Goal: Find contact information: Obtain details needed to contact an individual or organization

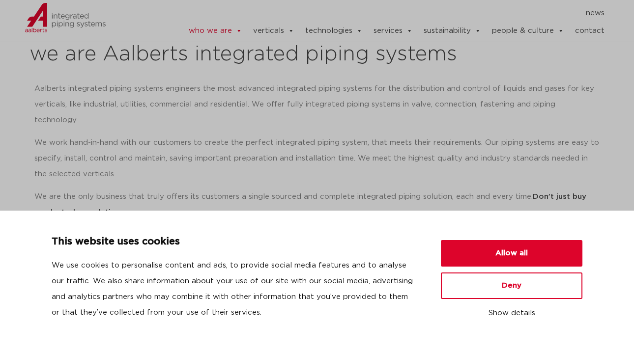
scroll to position [147, 0]
click at [508, 285] on button "Deny" at bounding box center [511, 286] width 141 height 27
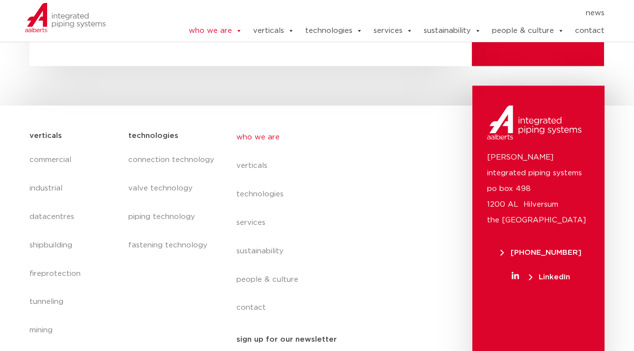
scroll to position [4160, 0]
drag, startPoint x: 487, startPoint y: 122, endPoint x: 588, endPoint y: 126, distance: 101.3
click at [588, 150] on p "Aalberts integrated piping systems po box 498 1200 AL Hilversum the Netherlands" at bounding box center [538, 189] width 103 height 79
copy p "Aalberts integrated piping"
